Goal: Task Accomplishment & Management: Complete application form

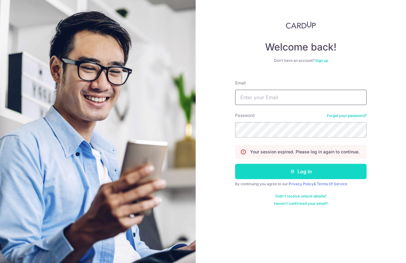
type input "[EMAIL_ADDRESS][DOMAIN_NAME]"
click at [302, 168] on button "Log in" at bounding box center [301, 171] width 132 height 15
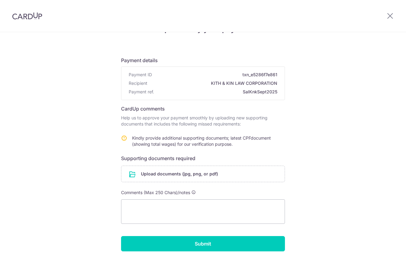
scroll to position [38, 0]
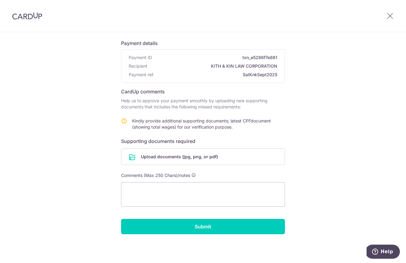
drag, startPoint x: 176, startPoint y: 156, endPoint x: 51, endPoint y: 144, distance: 126.1
click at [57, 149] on div "Help us verify your payment Payment details Payment ID txn_e5286f7e861 Recipien…" at bounding box center [203, 128] width 406 height 269
click at [62, 156] on div "Help us verify your payment Payment details Payment ID txn_e5286f7e861 Recipien…" at bounding box center [203, 128] width 406 height 269
click at [191, 156] on input "file" at bounding box center [203, 157] width 163 height 16
click at [316, 192] on div "Help us verify your payment Payment details Payment ID txn_e5286f7e861 Recipien…" at bounding box center [203, 128] width 406 height 269
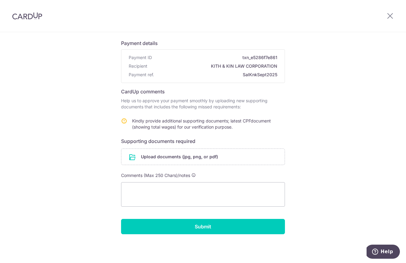
click at [316, 192] on div "Help us verify your payment Payment details Payment ID txn_e5286f7e861 Recipien…" at bounding box center [203, 128] width 406 height 269
click at [122, 121] on icon at bounding box center [124, 121] width 6 height 6
click at [169, 160] on input "file" at bounding box center [203, 157] width 163 height 16
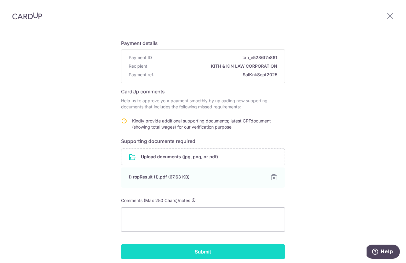
click at [181, 256] on input "Submit" at bounding box center [203, 251] width 164 height 15
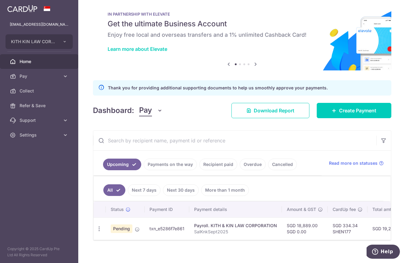
scroll to position [18, 0]
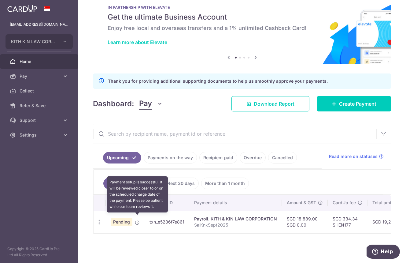
click at [135, 220] on icon at bounding box center [137, 222] width 5 height 5
click at [136, 220] on icon at bounding box center [137, 222] width 5 height 5
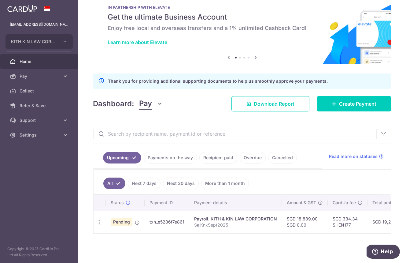
click at [154, 180] on link "Next 7 days" at bounding box center [144, 184] width 33 height 12
click at [181, 181] on link "Next 30 days" at bounding box center [181, 184] width 36 height 12
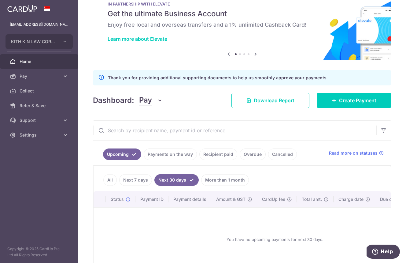
click at [212, 177] on link "More than 1 month" at bounding box center [225, 180] width 48 height 12
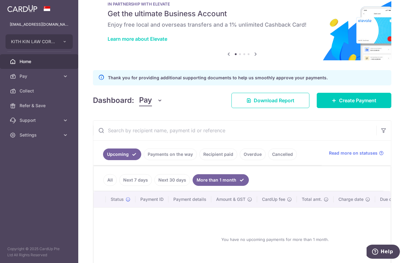
click at [110, 180] on link "All" at bounding box center [109, 180] width 13 height 12
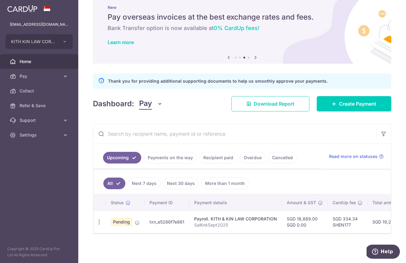
click at [28, 59] on span "Home" at bounding box center [40, 61] width 40 height 6
